Goal: Information Seeking & Learning: Check status

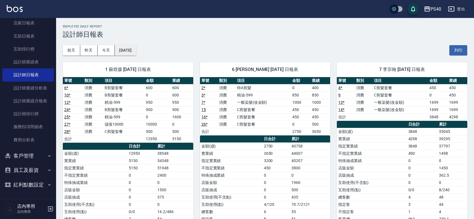
click at [135, 47] on button "[DATE]" at bounding box center [125, 50] width 21 height 10
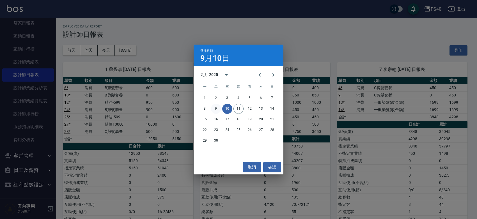
click at [216, 109] on button "9" at bounding box center [216, 109] width 10 height 10
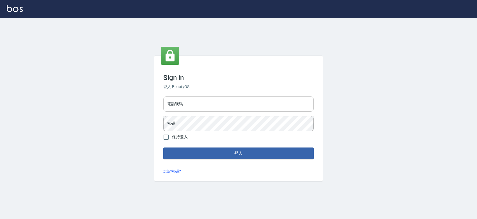
click at [214, 106] on input "電話號碼" at bounding box center [238, 104] width 150 height 15
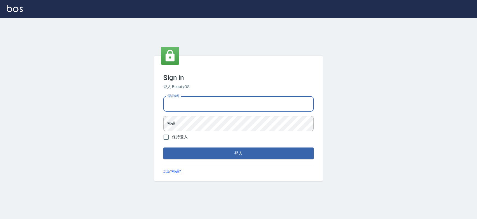
type input "0427061917"
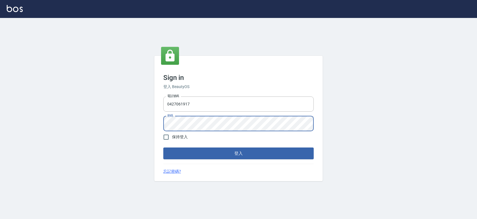
click at [163, 148] on button "登入" at bounding box center [238, 154] width 150 height 12
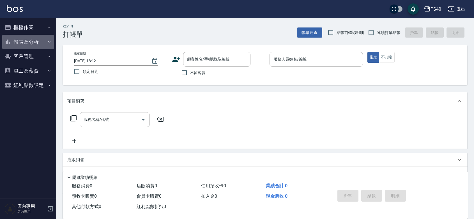
click at [27, 45] on button "報表及分析" at bounding box center [28, 42] width 52 height 15
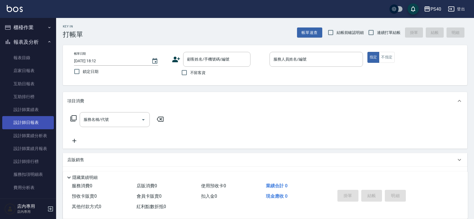
click at [30, 124] on link "設計師日報表" at bounding box center [28, 122] width 52 height 13
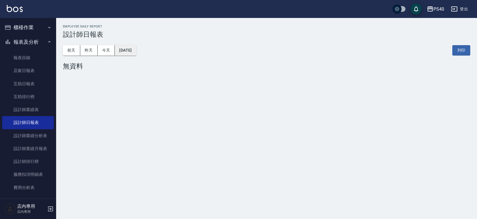
click at [123, 55] on button "2025/09/11" at bounding box center [125, 50] width 21 height 10
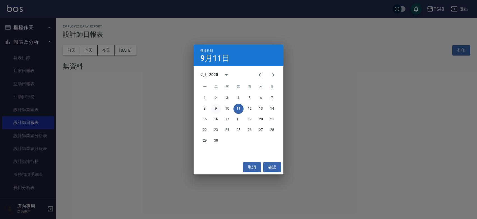
click at [216, 109] on button "9" at bounding box center [216, 109] width 10 height 10
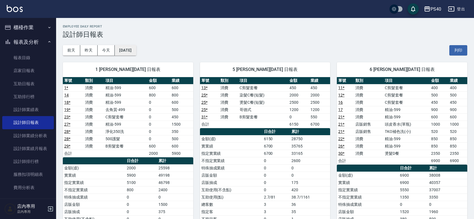
click at [122, 48] on button "2025/09/09" at bounding box center [125, 50] width 21 height 10
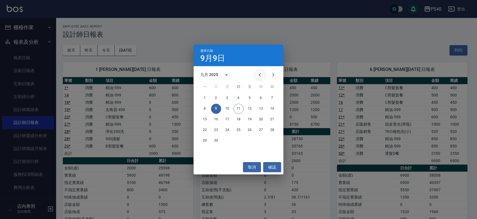
drag, startPoint x: 257, startPoint y: 76, endPoint x: 259, endPoint y: 80, distance: 4.8
click at [259, 76] on icon "Previous month" at bounding box center [260, 74] width 2 height 3
click at [215, 118] on button "12" at bounding box center [216, 119] width 10 height 10
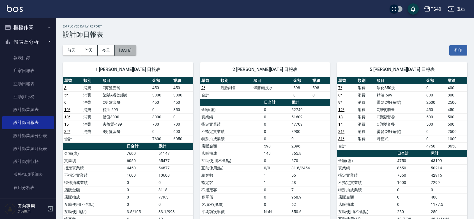
click at [127, 51] on button "2025/08/12" at bounding box center [125, 50] width 21 height 10
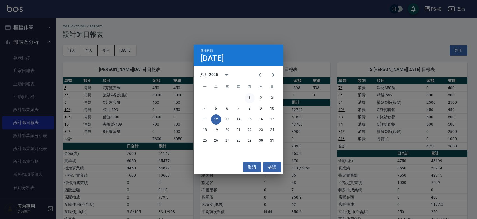
click at [249, 98] on button "1" at bounding box center [250, 98] width 10 height 10
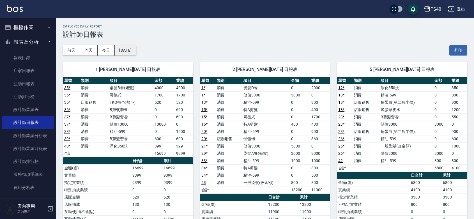
click at [136, 53] on button "2025/08/01" at bounding box center [125, 50] width 21 height 10
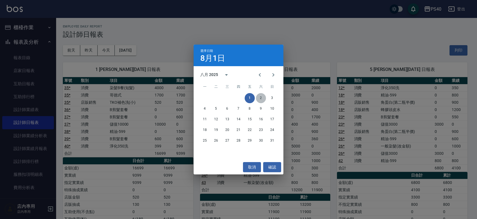
click at [260, 97] on button "2" at bounding box center [261, 98] width 10 height 10
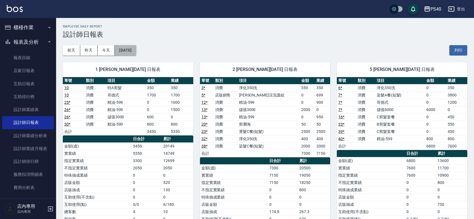
click at [136, 49] on button "2025/08/02" at bounding box center [125, 50] width 21 height 10
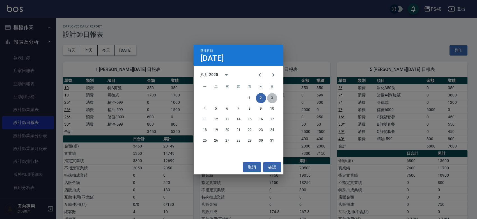
click at [272, 100] on button "3" at bounding box center [272, 98] width 10 height 10
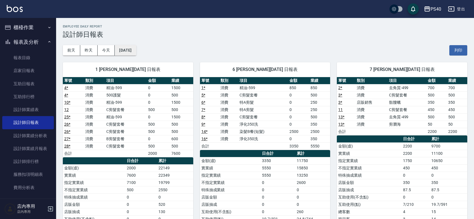
click at [121, 50] on button "2025/08/03" at bounding box center [125, 50] width 21 height 10
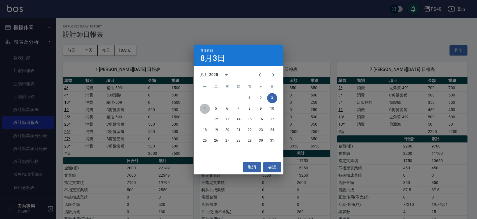
click at [204, 109] on button "4" at bounding box center [205, 109] width 10 height 10
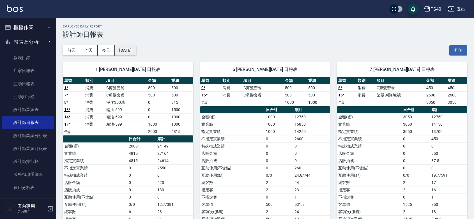
click at [118, 46] on button "2025/08/04" at bounding box center [125, 50] width 21 height 10
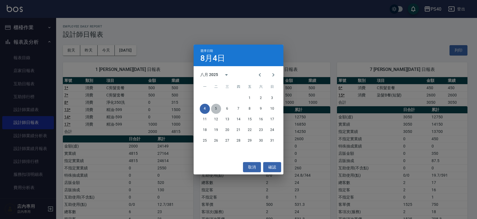
click at [215, 108] on button "5" at bounding box center [216, 109] width 10 height 10
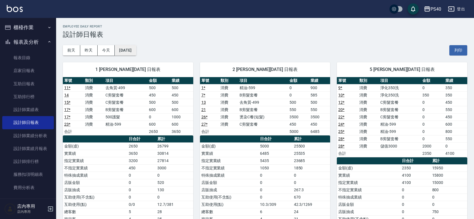
click at [132, 54] on button "2025/08/05" at bounding box center [125, 50] width 21 height 10
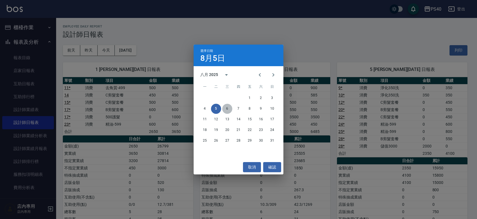
click at [226, 105] on button "6" at bounding box center [227, 109] width 10 height 10
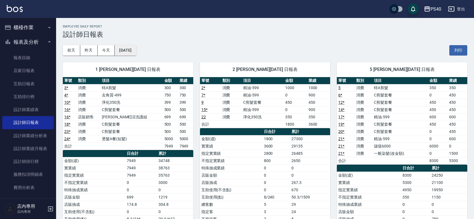
click at [131, 51] on button "2025/08/06" at bounding box center [125, 50] width 21 height 10
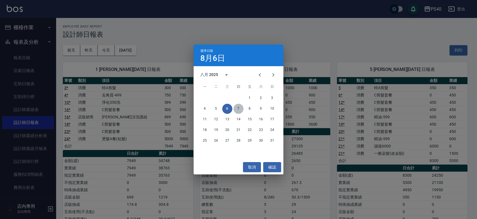
click at [237, 107] on button "7" at bounding box center [238, 109] width 10 height 10
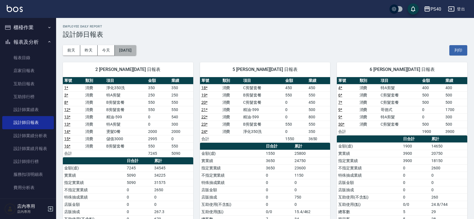
click at [136, 51] on button "2025/08/07" at bounding box center [125, 50] width 21 height 10
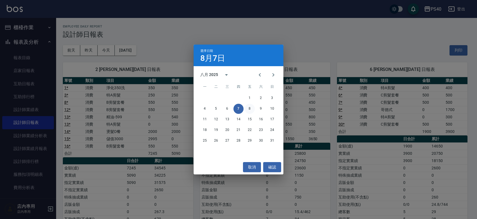
click at [247, 108] on button "8" at bounding box center [250, 109] width 10 height 10
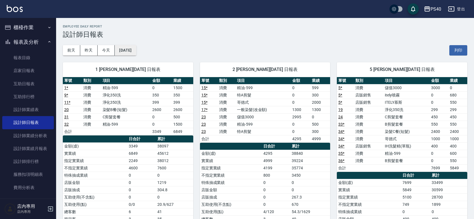
click at [136, 51] on button "2025/08/08" at bounding box center [125, 50] width 21 height 10
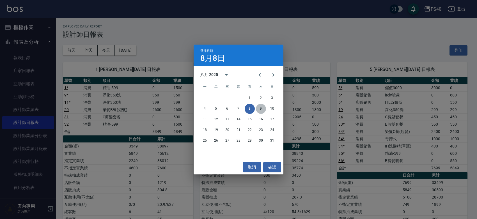
click at [261, 110] on button "9" at bounding box center [261, 109] width 10 height 10
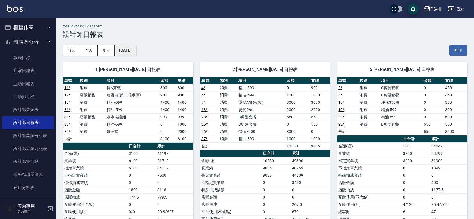
click at [129, 51] on button "2025/08/09" at bounding box center [125, 50] width 21 height 10
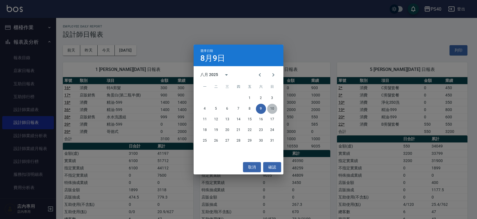
click at [272, 109] on button "10" at bounding box center [272, 109] width 10 height 10
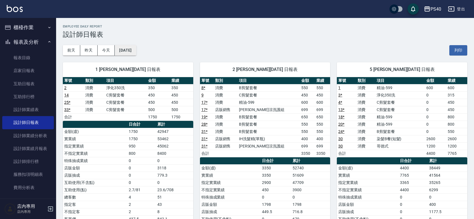
click at [128, 45] on button "2025/08/10" at bounding box center [125, 50] width 21 height 10
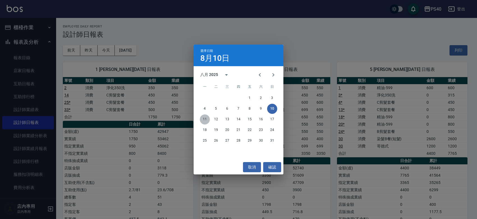
click at [203, 120] on button "11" at bounding box center [205, 119] width 10 height 10
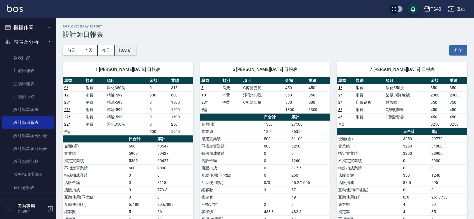
click at [134, 53] on button "2025/08/11" at bounding box center [125, 50] width 21 height 10
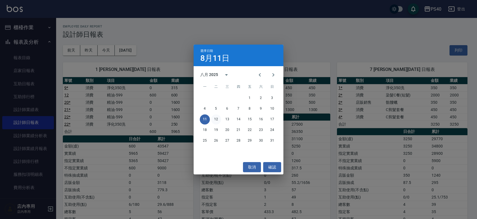
click at [216, 118] on button "12" at bounding box center [216, 119] width 10 height 10
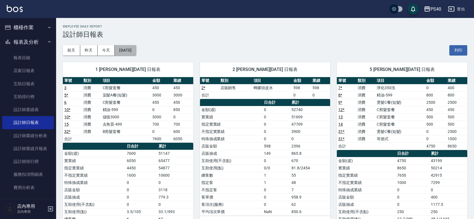
click at [136, 51] on button "2025/08/12" at bounding box center [125, 50] width 21 height 10
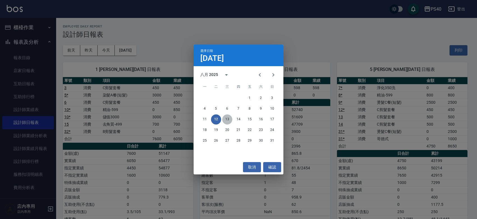
click at [225, 119] on button "13" at bounding box center [227, 119] width 10 height 10
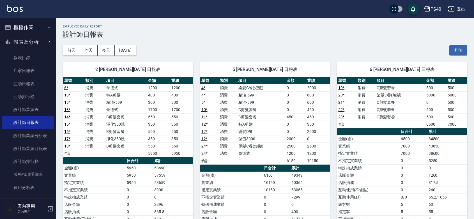
click at [145, 49] on div "前天 昨天 今天 2025/08/13 列印" at bounding box center [265, 50] width 405 height 24
click at [136, 50] on button "2025/08/13" at bounding box center [125, 50] width 21 height 10
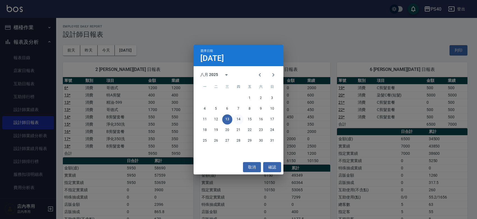
click at [239, 118] on button "14" at bounding box center [238, 119] width 10 height 10
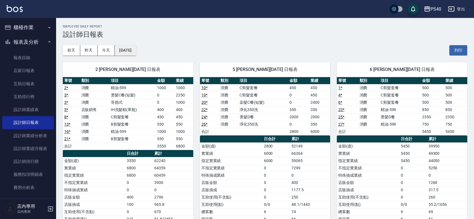
click at [121, 48] on button "2025/08/14" at bounding box center [125, 50] width 21 height 10
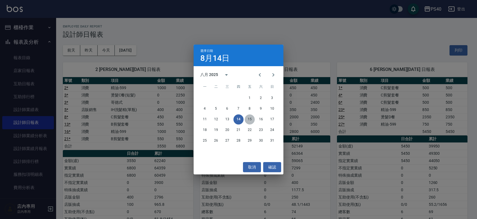
click at [251, 117] on button "15" at bounding box center [250, 119] width 10 height 10
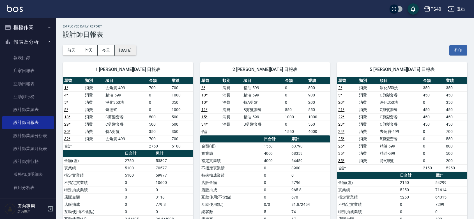
click at [136, 51] on button "2025/08/15" at bounding box center [125, 50] width 21 height 10
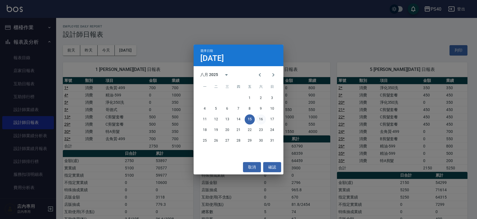
click at [260, 119] on button "16" at bounding box center [261, 119] width 10 height 10
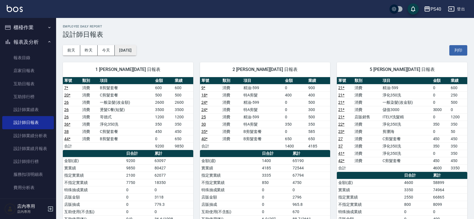
click at [131, 50] on button "2025/08/16" at bounding box center [125, 50] width 21 height 10
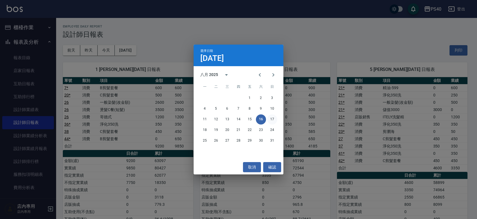
click at [270, 117] on button "17" at bounding box center [272, 119] width 10 height 10
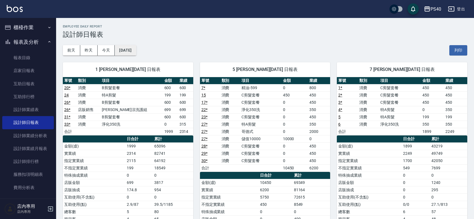
click at [130, 53] on button "2025/08/17" at bounding box center [125, 50] width 21 height 10
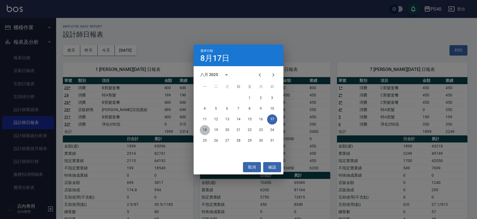
click at [205, 130] on button "18" at bounding box center [205, 130] width 10 height 10
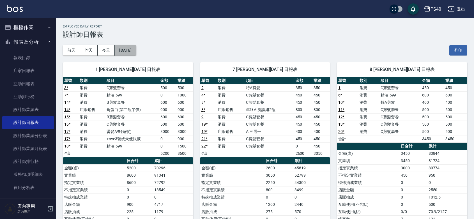
click at [132, 52] on button "2025/08/18" at bounding box center [125, 50] width 21 height 10
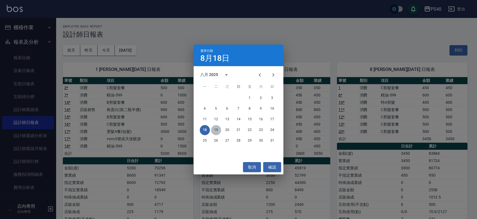
click at [214, 130] on button "19" at bounding box center [216, 130] width 10 height 10
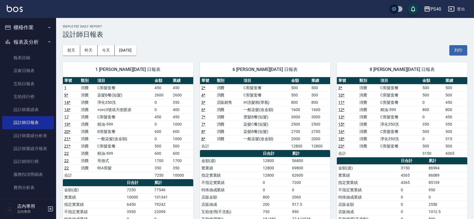
click at [141, 56] on div "1 蘇煜森 08/19/2025 日報表 單號 類別 項目 金額 業績 1 消費 C剪髮套餐 450 450 9 * 消費 染髮B餐(短髮) 2600 260…" at bounding box center [124, 179] width 137 height 247
click at [136, 54] on button "2025/08/19" at bounding box center [125, 50] width 21 height 10
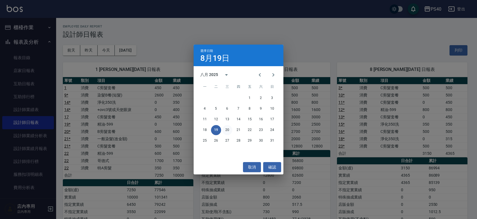
click at [225, 127] on button "20" at bounding box center [227, 130] width 10 height 10
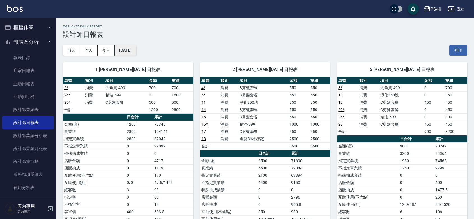
click at [132, 53] on button "2025/08/20" at bounding box center [125, 50] width 21 height 10
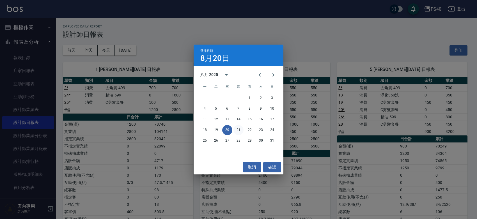
click at [238, 131] on button "21" at bounding box center [238, 130] width 10 height 10
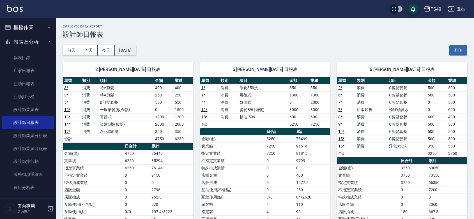
click at [115, 51] on button "2025/08/21" at bounding box center [125, 50] width 21 height 10
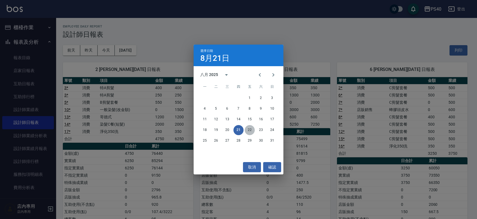
click at [247, 130] on button "22" at bounding box center [250, 130] width 10 height 10
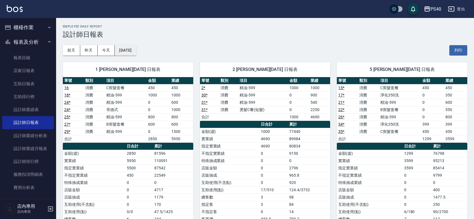
click at [136, 52] on button "2025/08/22" at bounding box center [125, 50] width 21 height 10
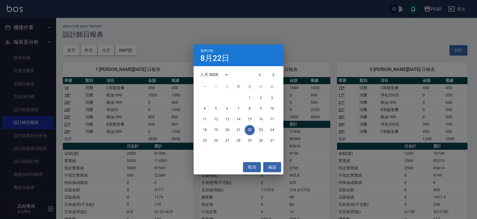
click at [261, 128] on button "23" at bounding box center [261, 130] width 10 height 10
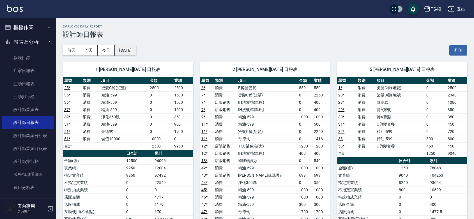
click at [136, 55] on button "2025/08/23" at bounding box center [125, 50] width 21 height 10
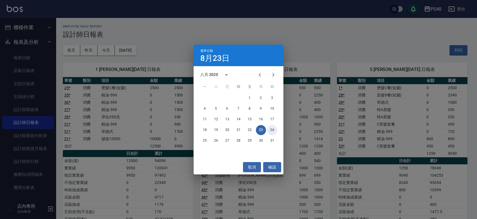
click at [270, 130] on button "24" at bounding box center [272, 130] width 10 height 10
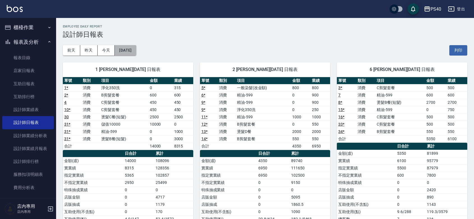
click at [136, 49] on button "2025/08/24" at bounding box center [125, 50] width 21 height 10
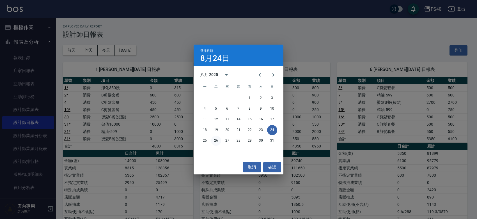
click at [215, 141] on button "26" at bounding box center [216, 141] width 10 height 10
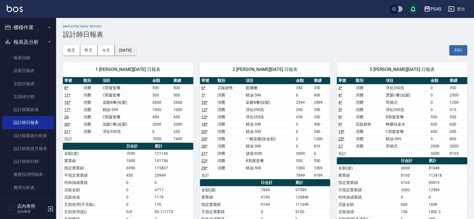
click at [129, 49] on button "2025/08/26" at bounding box center [125, 50] width 21 height 10
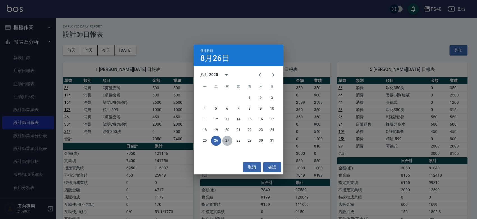
click at [228, 139] on button "27" at bounding box center [227, 141] width 10 height 10
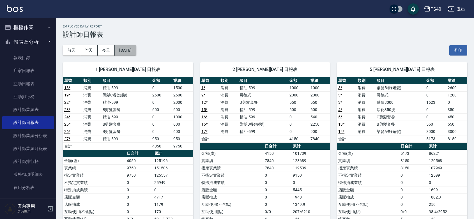
click at [136, 49] on button "2025/08/27" at bounding box center [125, 50] width 21 height 10
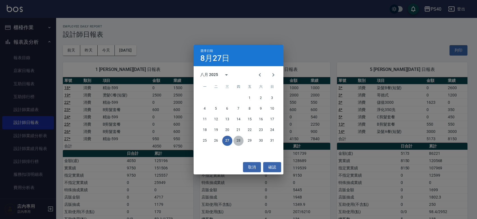
click at [237, 141] on button "28" at bounding box center [238, 141] width 10 height 10
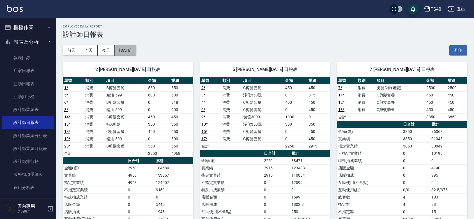
click at [134, 54] on button "2025/08/28" at bounding box center [125, 50] width 21 height 10
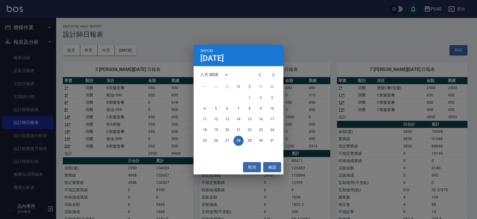
click at [250, 141] on button "29" at bounding box center [250, 141] width 10 height 10
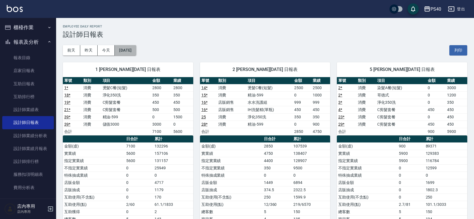
click at [135, 51] on button "2025/08/29" at bounding box center [125, 50] width 21 height 10
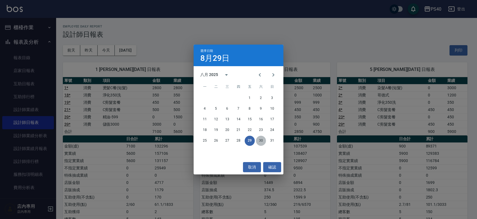
click at [259, 138] on button "30" at bounding box center [261, 141] width 10 height 10
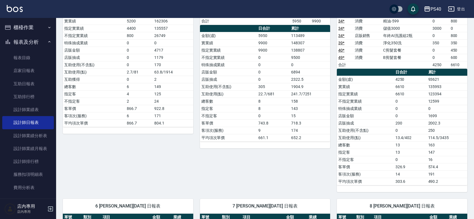
scroll to position [164, 0]
